Goal: Communication & Community: Answer question/provide support

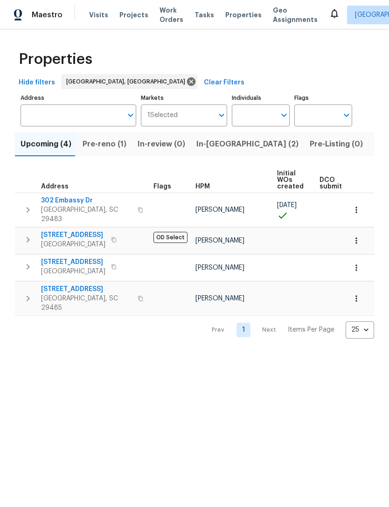
scroll to position [0, 16]
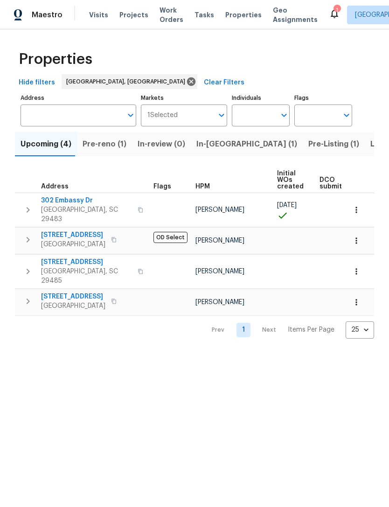
click at [309, 145] on span "Pre-Listing (1)" at bounding box center [334, 144] width 51 height 13
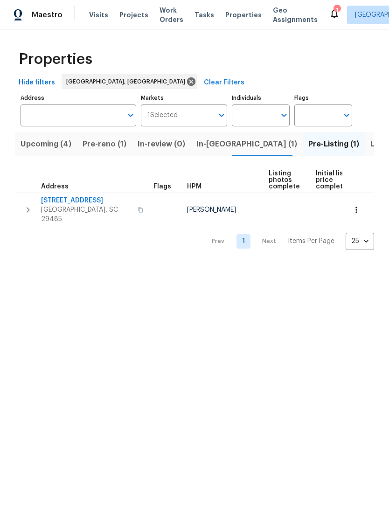
click at [210, 144] on span "In-[GEOGRAPHIC_DATA] (1)" at bounding box center [247, 144] width 101 height 13
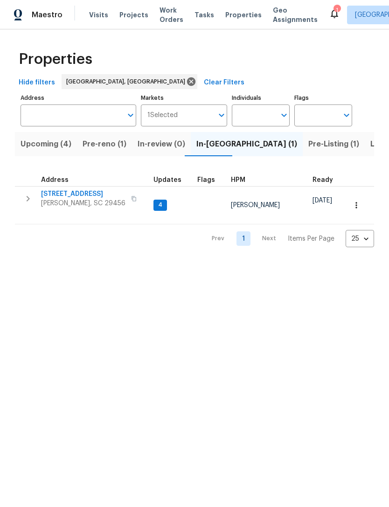
click at [362, 200] on button "button" at bounding box center [356, 205] width 21 height 21
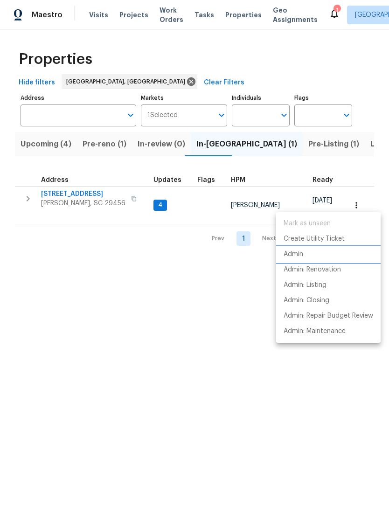
click at [299, 253] on p "Admin" at bounding box center [294, 255] width 20 height 10
click at [80, 199] on div at bounding box center [194, 253] width 389 height 507
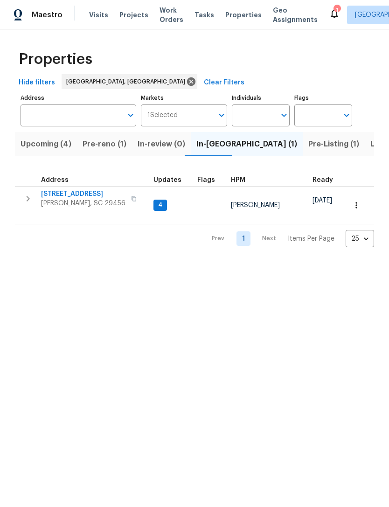
click at [84, 200] on span "[PERSON_NAME], SC 29456" at bounding box center [83, 203] width 84 height 9
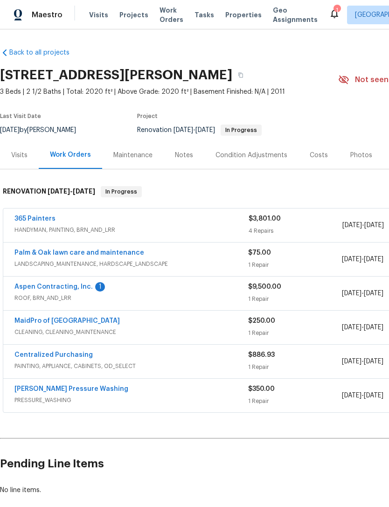
click at [63, 289] on link "Aspen Contracting, Inc." at bounding box center [53, 287] width 78 height 7
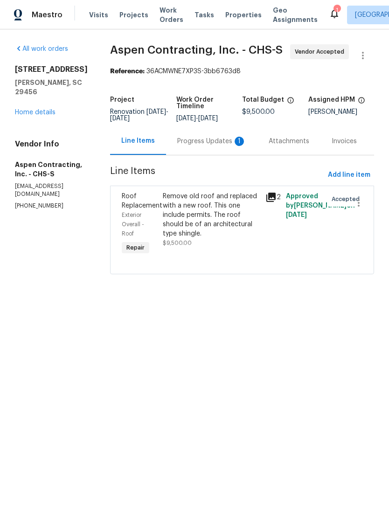
click at [218, 143] on div "Progress Updates 1" at bounding box center [211, 141] width 69 height 9
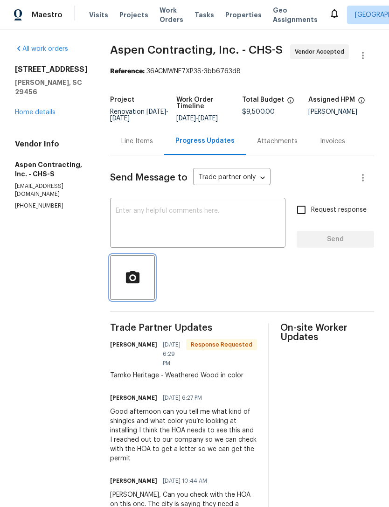
click at [139, 273] on icon "button" at bounding box center [133, 277] width 14 height 12
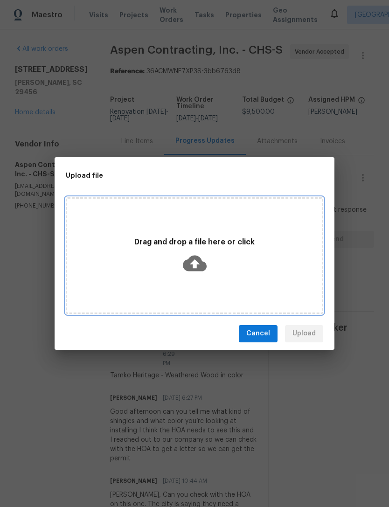
click at [202, 255] on icon at bounding box center [195, 264] width 24 height 24
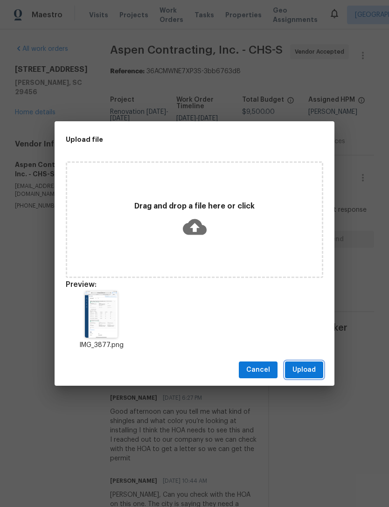
click at [310, 371] on span "Upload" at bounding box center [304, 371] width 23 height 12
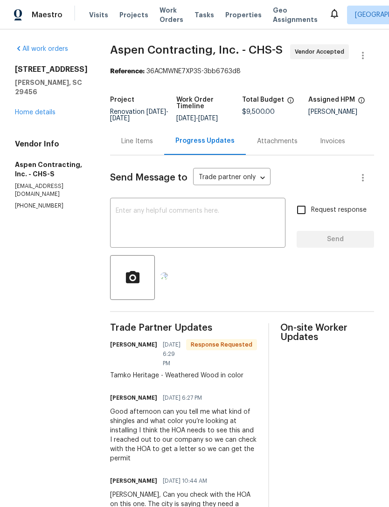
click at [210, 214] on textarea at bounding box center [198, 224] width 164 height 33
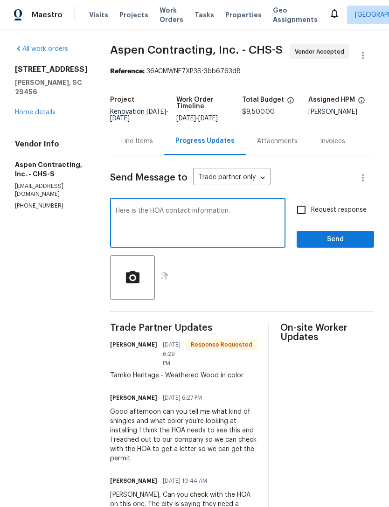
type textarea "Here is the HOA contact information."
click at [302, 207] on input "Request response" at bounding box center [302, 210] width 20 height 20
checkbox input "true"
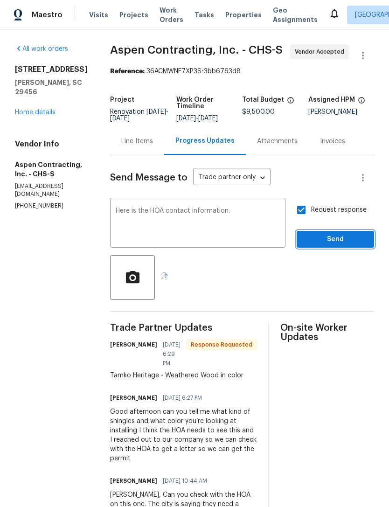
click at [340, 234] on span "Send" at bounding box center [335, 240] width 63 height 12
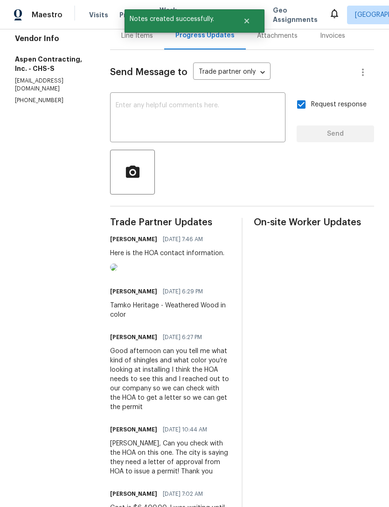
scroll to position [112, 0]
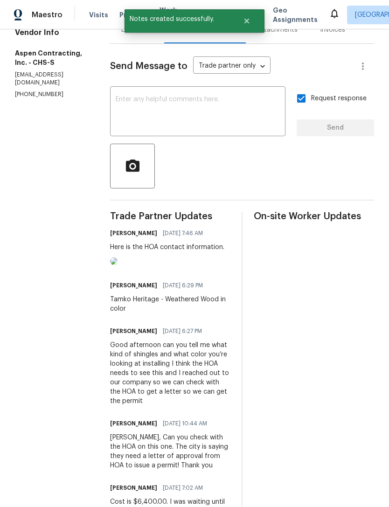
click at [118, 265] on img at bounding box center [113, 261] width 7 height 7
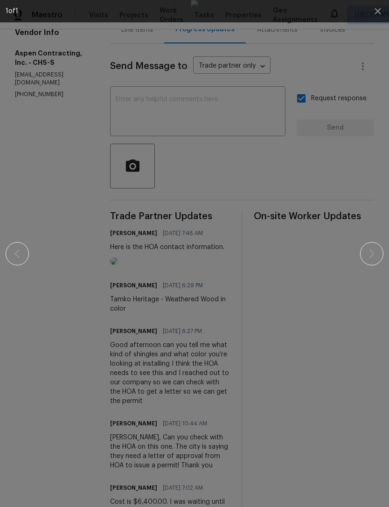
click at [376, 49] on div at bounding box center [195, 253] width 378 height 507
click at [377, 13] on icon "button" at bounding box center [378, 11] width 11 height 11
